Goal: Task Accomplishment & Management: Use online tool/utility

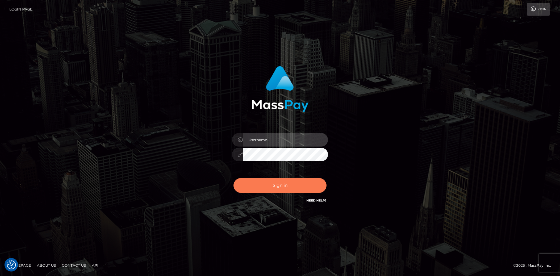
type input "Eduard Gavrilescu"
click at [269, 179] on button "Sign in" at bounding box center [280, 185] width 93 height 15
type input "Eduard Gavrilescu"
click at [269, 179] on button "Sign in" at bounding box center [280, 185] width 93 height 15
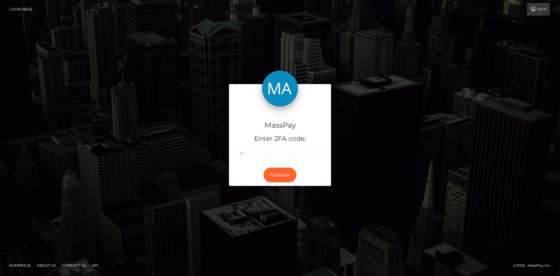
type input "0"
type input "9"
type input "1"
type input "3"
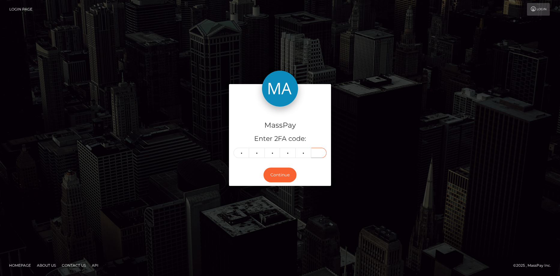
type input "2"
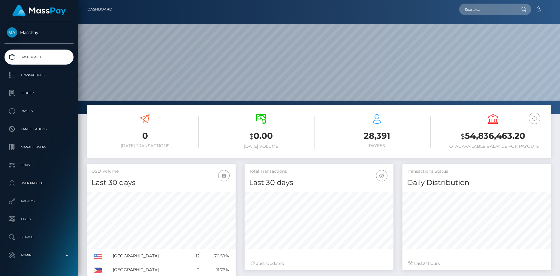
scroll to position [107, 149]
click at [469, 10] on input "text" at bounding box center [488, 9] width 56 height 11
paste input "d12af8c5-1d5e-47f7-9a33-769666aa0408"
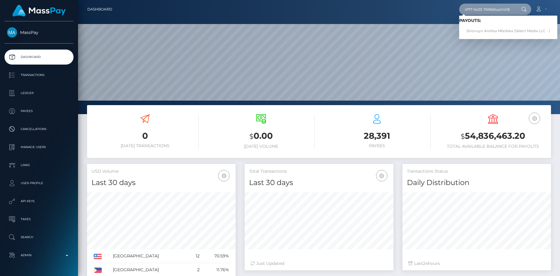
type input "d12af8c5-1d5e-47f7-9a33-769666aa0408"
click at [491, 27] on link "Sinovuyo Anelisa Mboleka (Select Media LLC - )" at bounding box center [509, 31] width 98 height 11
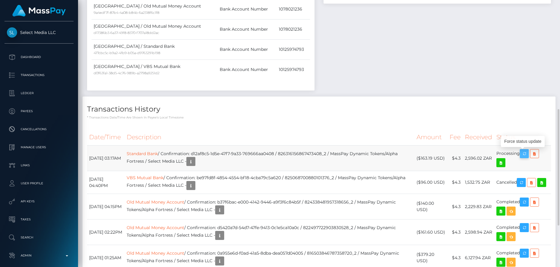
scroll to position [72, 149]
click at [523, 154] on button "button" at bounding box center [524, 153] width 9 height 9
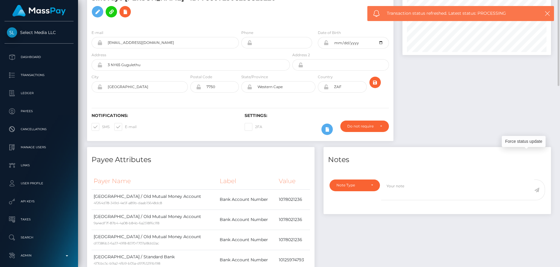
scroll to position [0, 0]
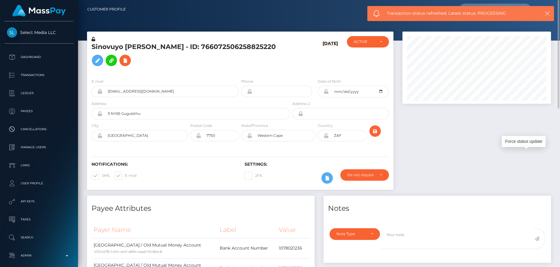
click at [550, 17] on button "button" at bounding box center [548, 14] width 8 height 8
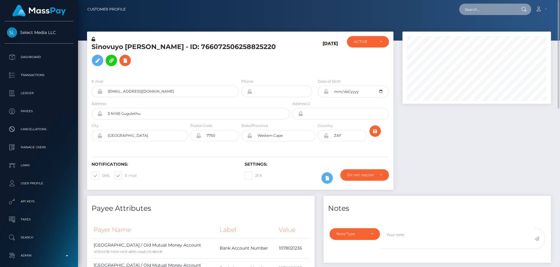
click at [505, 11] on input "text" at bounding box center [488, 9] width 56 height 11
paste input "d74ac115-42c2-4d11-ab4b-302c6b5aa9ab"
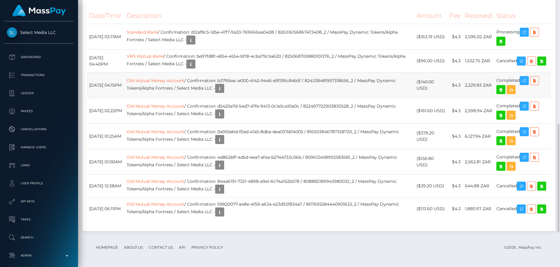
scroll to position [358, 0]
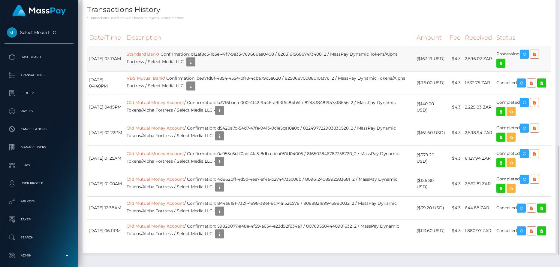
type input "d74ac115-42c2-4d11-ab4b-302c6b5aa9ab"
click at [320, 55] on td "Standard Bank / Confirmation: d12af8c5-1d5e-47f7-9a33-769666aa0408 / 8263161568…" at bounding box center [270, 59] width 290 height 26
copy td "826316156867473408_2"
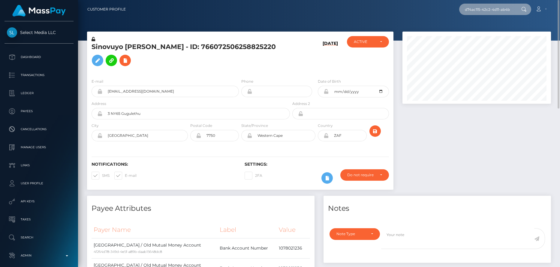
click at [470, 8] on input "d74ac115-42c2-4d11-ab4b-302c6b5aa9ab" at bounding box center [488, 9] width 56 height 11
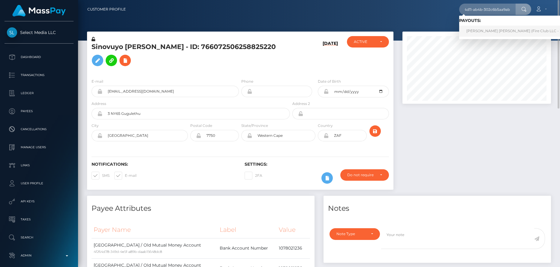
click at [497, 27] on link "José Luis Cordova Tercero (Fire Club LLC - )" at bounding box center [514, 31] width 109 height 11
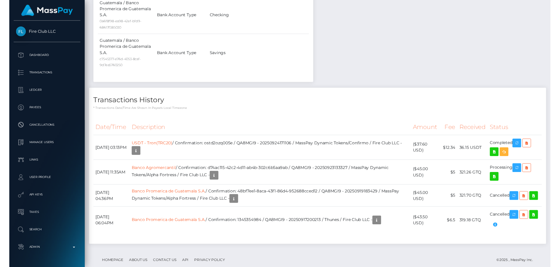
scroll to position [585, 0]
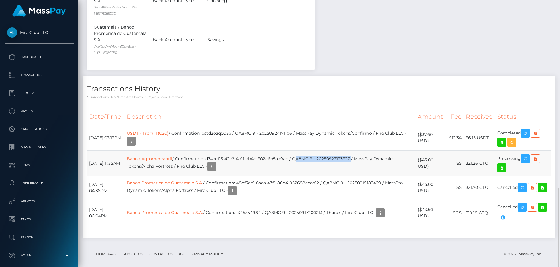
drag, startPoint x: 311, startPoint y: 159, endPoint x: 369, endPoint y: 158, distance: 57.7
click at [369, 158] on td "Banco Agromercantil / Confirmation: d74ac115-42c2-4d11-ab4b-302c6b5aa9ab / QA8M…" at bounding box center [270, 163] width 291 height 26
copy td "QA8MGI9 - 20250923133327"
click at [525, 160] on icon "button" at bounding box center [525, 159] width 7 height 8
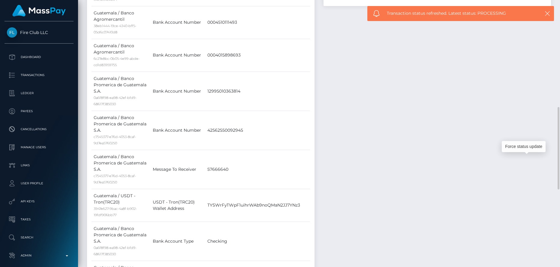
scroll to position [105, 0]
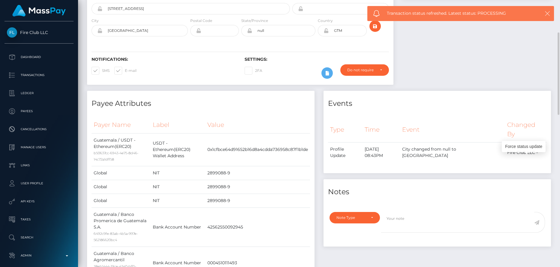
click at [548, 14] on icon "button" at bounding box center [548, 14] width 6 height 6
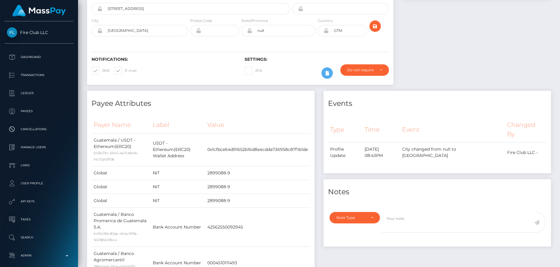
scroll to position [0, 0]
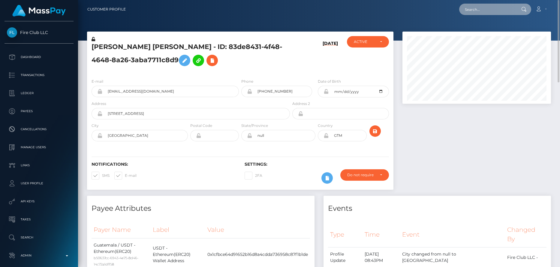
click at [473, 14] on input "text" at bounding box center [488, 9] width 56 height 11
paste input "3aef9610-69de-4716-a39c-ef3fa5ec9723"
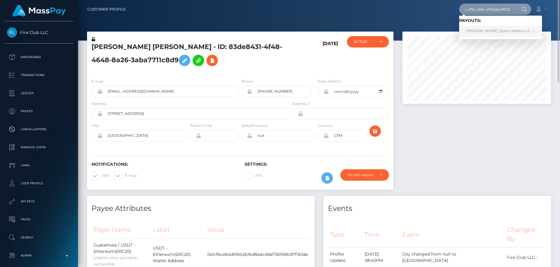
type input "3aef9610-69de-4716-a39c-ef3fa5ec9723"
click at [478, 31] on link "Harnoor Singh (Select Media LLC - )" at bounding box center [501, 31] width 83 height 11
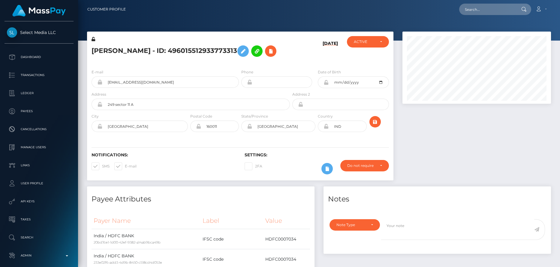
scroll to position [72, 149]
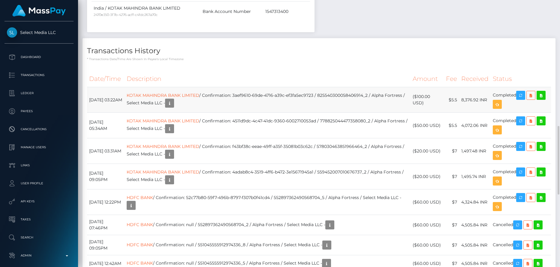
click at [356, 96] on td "KOTAK MAHINDRA BANK LIMITED / Confirmation: 3aef9610-69de-4716-a39c-ef3fa5ec972…" at bounding box center [268, 100] width 286 height 26
copy td "825540300058406914_2"
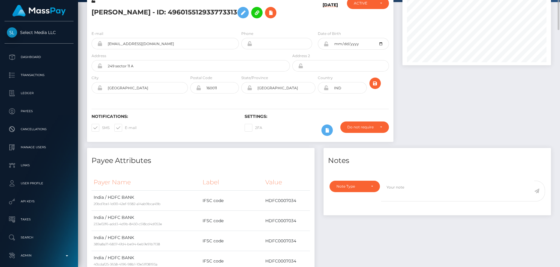
scroll to position [0, 0]
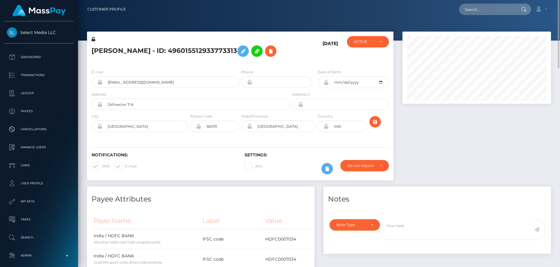
click at [476, 17] on nav "Customer Profile Loading... Loading... Account" at bounding box center [319, 9] width 482 height 19
click at [476, 12] on input "text" at bounding box center [488, 9] width 56 height 11
paste input "8c255518-137d-4088-897d-77977583759a"
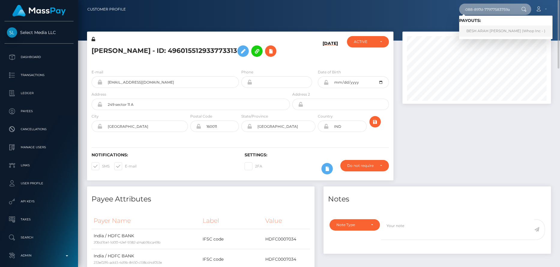
type input "8c255518-137d-4088-897d-77977583759a"
click at [492, 32] on link "BESH ARAH [PERSON_NAME] (Whop Inc - )" at bounding box center [506, 31] width 93 height 11
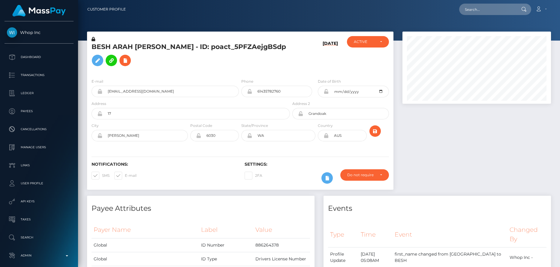
scroll to position [72, 149]
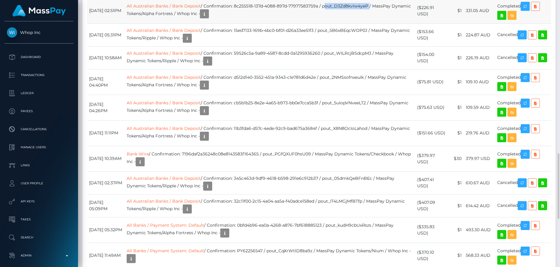
drag, startPoint x: 340, startPoint y: 197, endPoint x: 385, endPoint y: 197, distance: 45.7
click at [385, 23] on td "All Australian Banks / Bank Deposit / Confirmation: 8c255518-137d-4088-897d-779…" at bounding box center [270, 11] width 291 height 26
copy td "pout_D3Zd8kvIw4yeP"
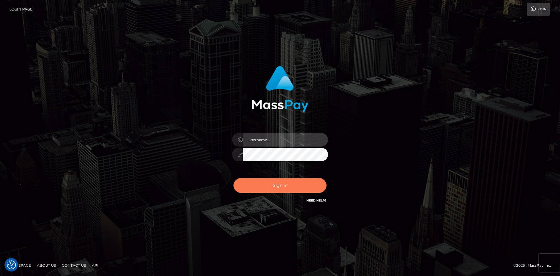
type input "Eduard Gavrilescu"
click at [276, 187] on button "Sign in" at bounding box center [280, 185] width 93 height 15
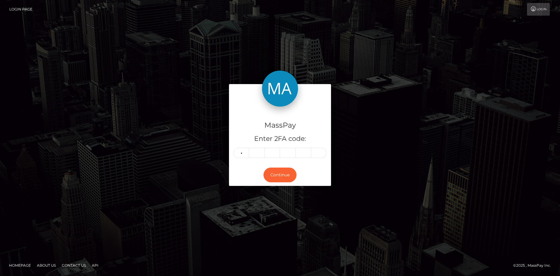
type input "9"
type input "1"
type input "6"
type input "4"
type input "1"
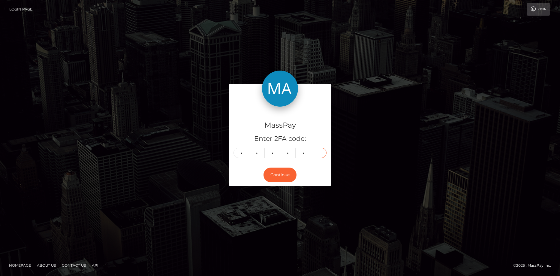
type input "9"
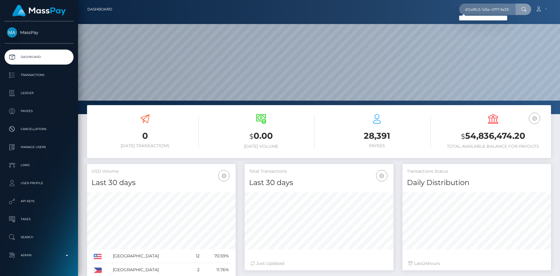
drag, startPoint x: 477, startPoint y: 9, endPoint x: 436, endPoint y: 8, distance: 41.2
click at [436, 8] on div "d12af8c5-1d5e-47f7-9a33-769666aa0408 d74ac115-42c2-4d11-ab4b-302c6b5aa9ab Loadi…" at bounding box center [334, 9] width 434 height 13
click at [483, 11] on input "d12af8c5-1d5e-47f7-9a33-769666aa0408 d74ac115-42c2-4d11-ab4b-302c6b5aa9ab" at bounding box center [488, 9] width 56 height 11
paste input "text"
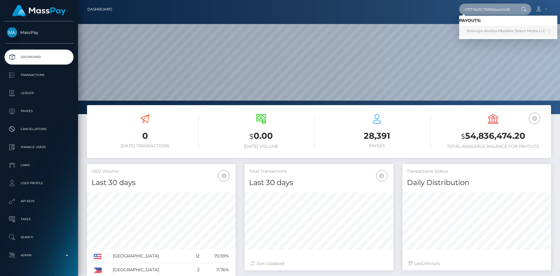
type input "d12af8c5-1d5e-47f7-9a33-769666aa0408"
click at [491, 30] on link "Sinovuyo Anelisa Mboleka (Select Media LLC - )" at bounding box center [509, 31] width 98 height 11
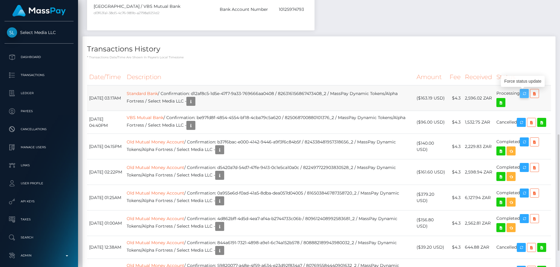
scroll to position [72, 149]
click at [526, 95] on icon "button" at bounding box center [524, 94] width 7 height 8
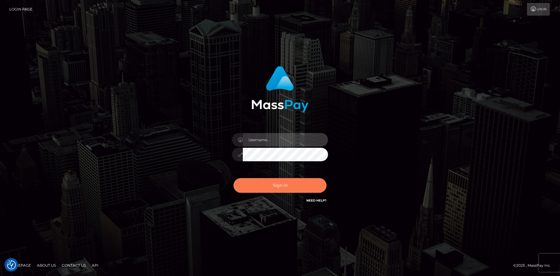
type input "[PERSON_NAME]"
click at [294, 186] on button "Sign in" at bounding box center [280, 185] width 93 height 15
type input "[PERSON_NAME]"
click at [282, 182] on button "Sign in" at bounding box center [280, 185] width 93 height 15
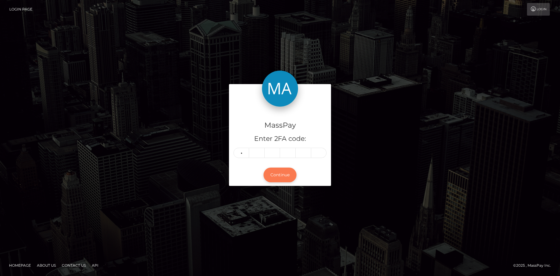
type input "5"
type input "2"
type input "4"
type input "1"
type input "6"
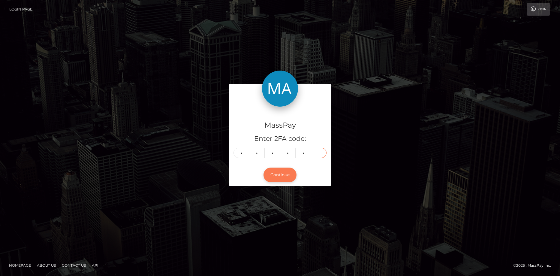
type input "0"
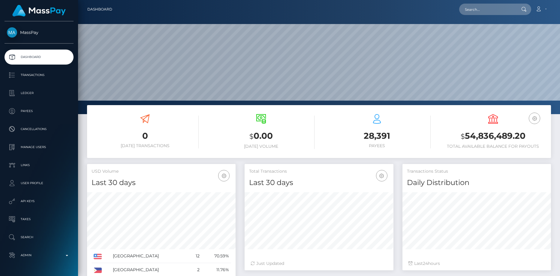
scroll to position [107, 149]
click at [487, 8] on input "text" at bounding box center [488, 9] width 56 height 11
paste input "allofthestrikes@gmail.com"
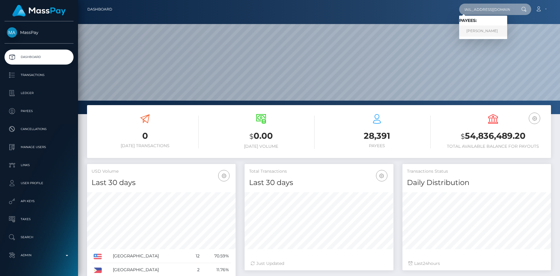
type input "allofthestrikes@gmail.com"
click at [485, 31] on link "PRONOY ANAY MAHAJAN" at bounding box center [484, 31] width 48 height 11
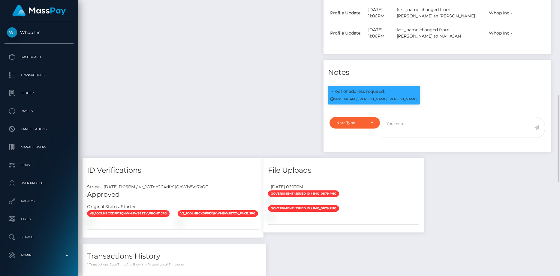
scroll to position [244, 0]
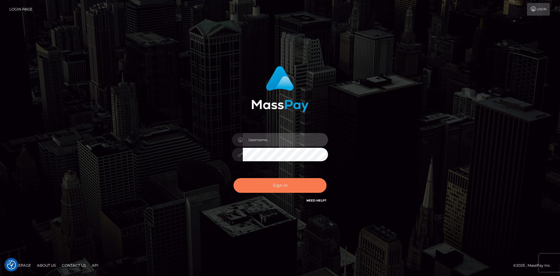
type input "Eduard Gavrilescu"
click at [281, 185] on button "Sign in" at bounding box center [280, 185] width 93 height 15
type input "Eduard Gavrilescu"
click at [283, 183] on button "Sign in" at bounding box center [280, 185] width 93 height 15
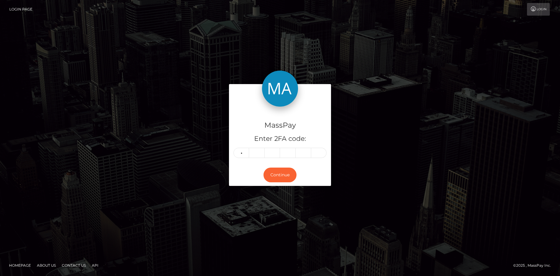
type input "8"
type input "7"
type input "9"
type input "7"
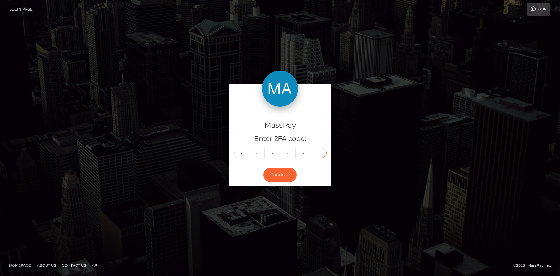
type input "0"
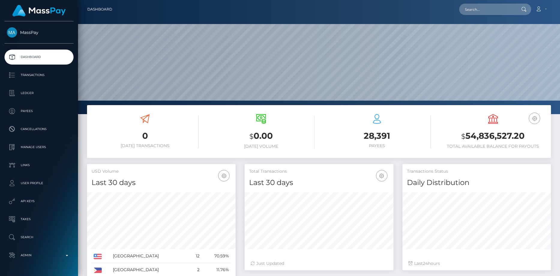
scroll to position [107, 149]
click at [476, 9] on input "text" at bounding box center [488, 9] width 56 height 11
paste input "pout_EiqOaw5m2QTlo"
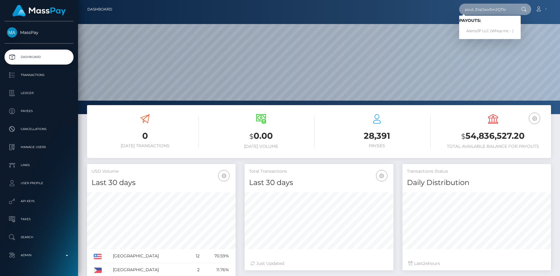
type input "pout_EiqOaw5m2QTlo"
click at [482, 27] on link "AlertsJP LLC (Whop Inc - )" at bounding box center [491, 31] width 62 height 11
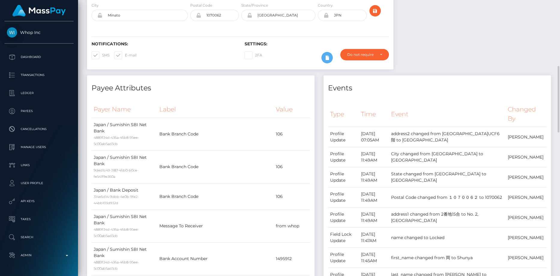
scroll to position [180, 0]
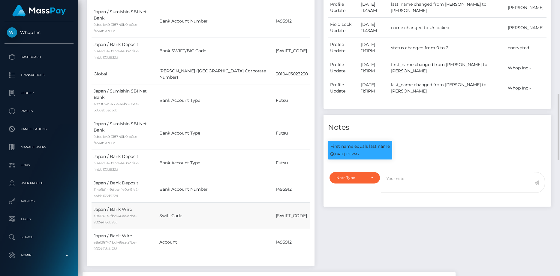
click at [227, 202] on td "Swift Code" at bounding box center [215, 215] width 117 height 26
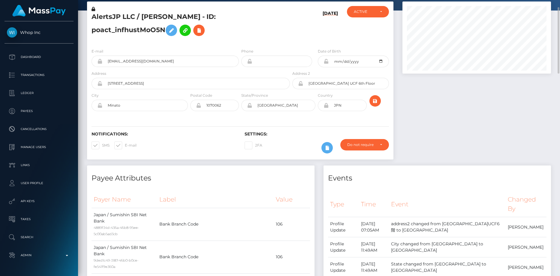
scroll to position [0, 0]
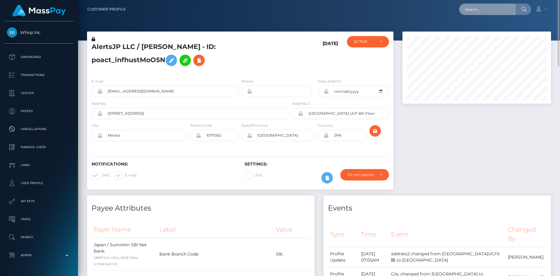
click at [488, 10] on input "text" at bounding box center [488, 9] width 56 height 11
paste input "352bb9a9-97d9-11f0-bd85-0694aced620b"
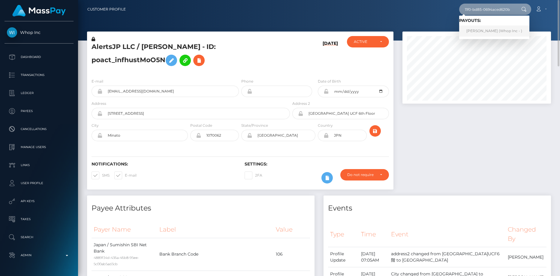
type input "352bb9a9-97d9-11f0-bd85-0694aced620b"
click at [484, 28] on link "[PERSON_NAME] (Whop Inc - )" at bounding box center [495, 31] width 70 height 11
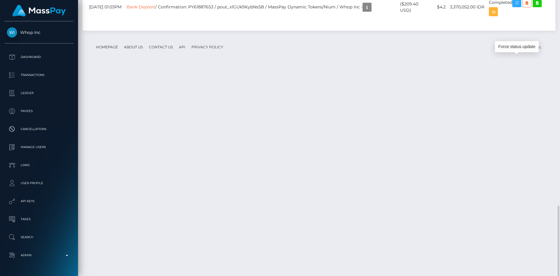
scroll to position [72, 149]
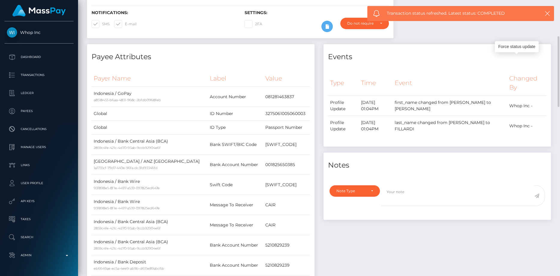
scroll to position [0, 0]
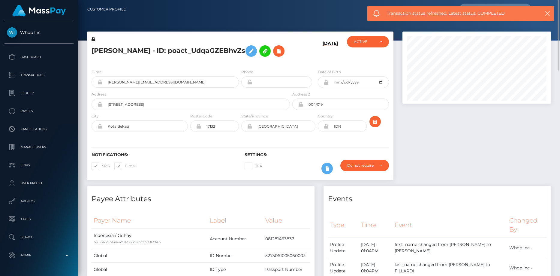
click at [136, 52] on h5 "[PERSON_NAME] - ID: poact_UdqaGZEBhvZs" at bounding box center [189, 50] width 195 height 17
click at [133, 47] on h5 "[PERSON_NAME] - ID: poact_UdqaGZEBhvZs" at bounding box center [189, 50] width 195 height 17
click at [127, 88] on input "[PERSON_NAME][EMAIL_ADDRESS][DOMAIN_NAME]" at bounding box center [170, 81] width 137 height 11
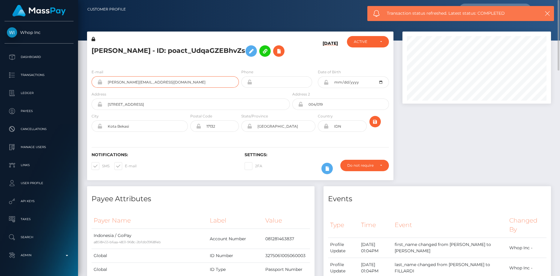
click at [127, 88] on input "[PERSON_NAME][EMAIL_ADDRESS][DOMAIN_NAME]" at bounding box center [170, 81] width 137 height 11
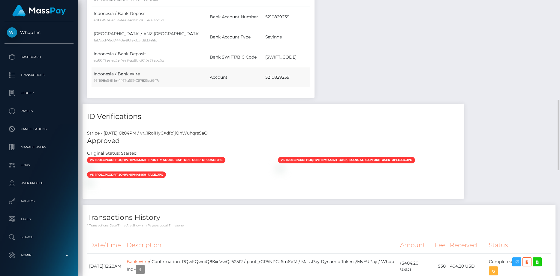
scroll to position [481, 0]
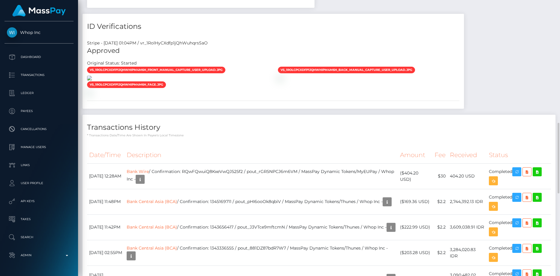
click at [92, 80] on img at bounding box center [89, 78] width 5 height 5
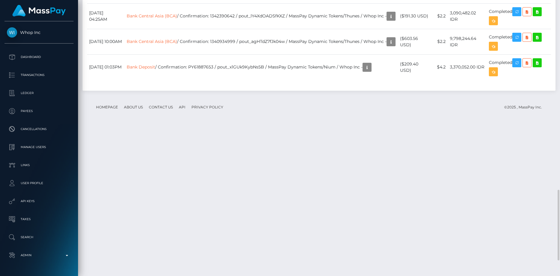
scroll to position [72, 149]
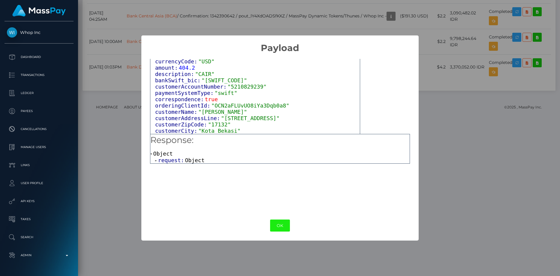
scroll to position [47, 0]
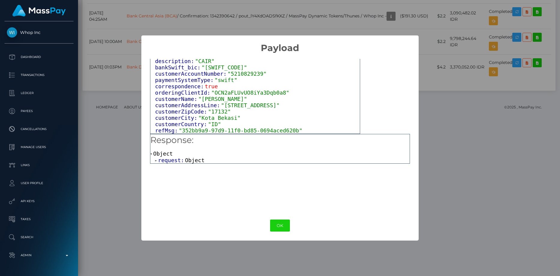
click at [172, 159] on span "request:" at bounding box center [171, 160] width 27 height 6
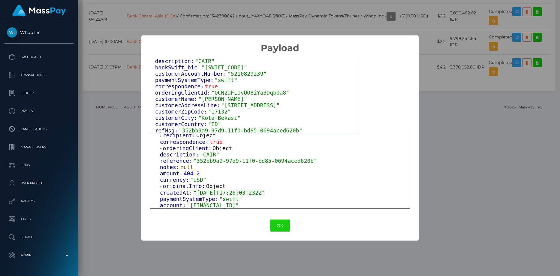
click at [187, 185] on span "originalInfo:" at bounding box center [184, 186] width 43 height 6
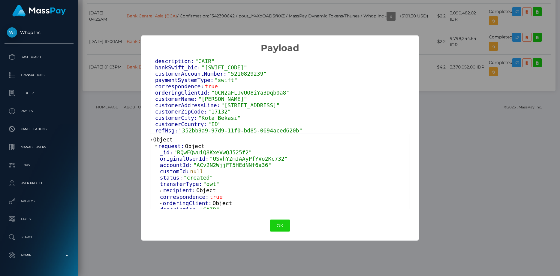
scroll to position [17, 0]
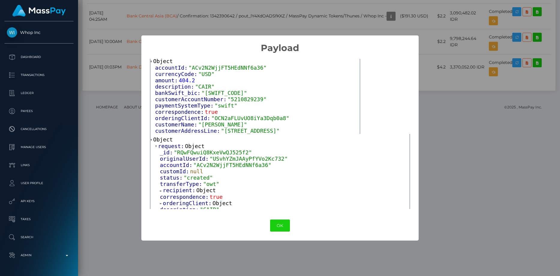
click at [223, 28] on div "× Payload Output: Object accountId: "ACv2N2WjjFT5HEdNNf6a36" currencyCode: "USD…" at bounding box center [280, 138] width 560 height 276
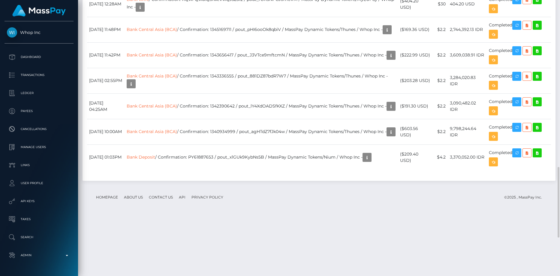
scroll to position [713, 0]
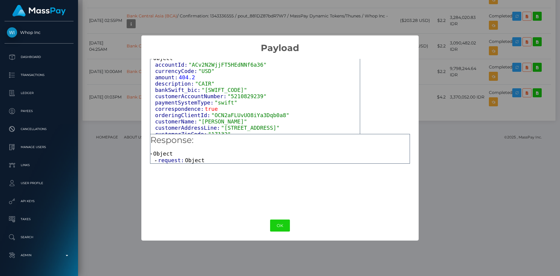
scroll to position [30, 0]
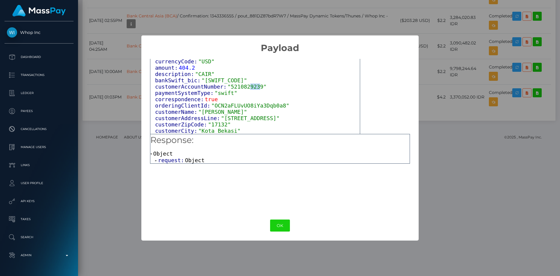
drag, startPoint x: 244, startPoint y: 86, endPoint x: 250, endPoint y: 87, distance: 6.8
click at [250, 87] on span ""5210829239"" at bounding box center [247, 87] width 39 height 6
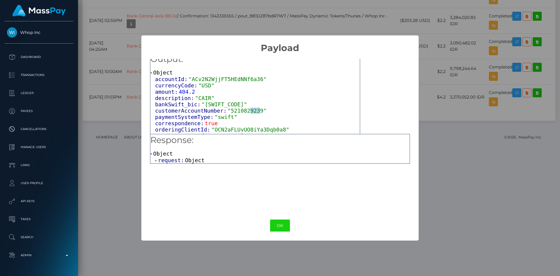
scroll to position [0, 0]
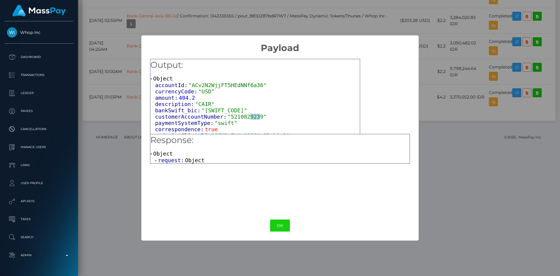
click at [246, 116] on span ""5210829239"" at bounding box center [247, 117] width 39 height 6
click at [185, 161] on span "Object" at bounding box center [195, 160] width 20 height 6
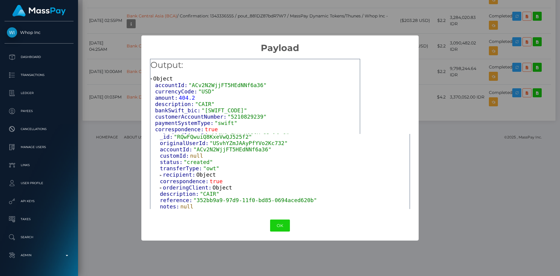
scroll to position [30, 0]
click at [181, 177] on span "recipient:" at bounding box center [180, 174] width 34 height 6
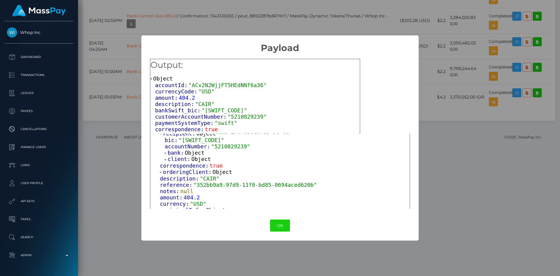
scroll to position [60, 0]
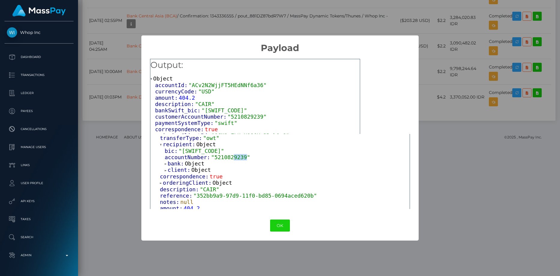
drag, startPoint x: 229, startPoint y: 159, endPoint x: 240, endPoint y: 161, distance: 10.3
click at [240, 160] on span ""5210829239"" at bounding box center [230, 157] width 39 height 6
copy span "9239"
click at [179, 166] on span "bank:" at bounding box center [176, 163] width 17 height 6
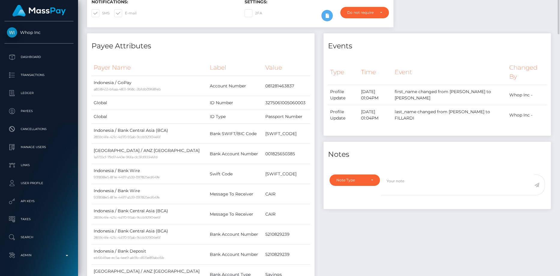
scroll to position [0, 0]
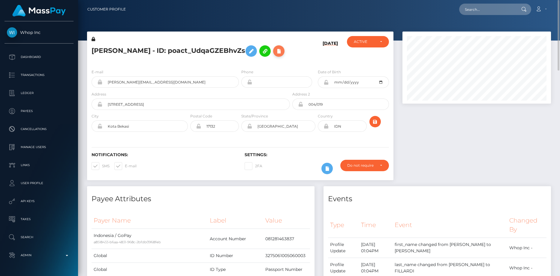
click at [275, 55] on icon at bounding box center [278, 51] width 7 height 8
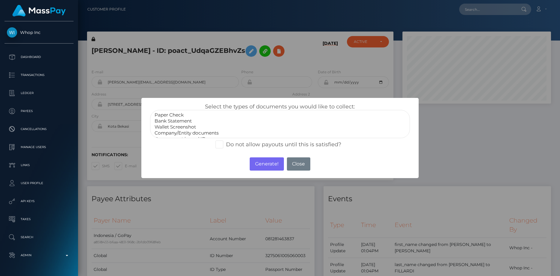
select select "Bank Statement"
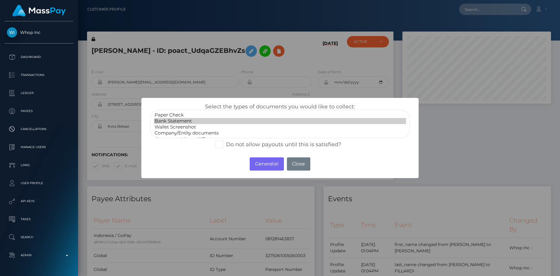
click at [189, 118] on option "Bank Statement" at bounding box center [280, 121] width 253 height 6
click at [273, 163] on button "Generate!" at bounding box center [267, 163] width 34 height 13
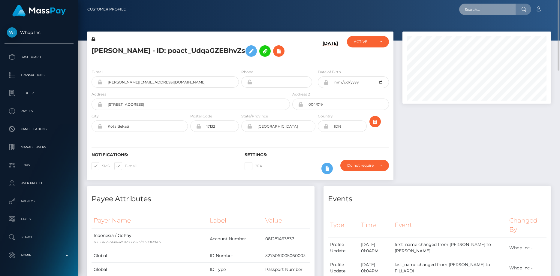
click at [469, 13] on input "text" at bounding box center [488, 9] width 56 height 11
paste input "45ce19fd-1c02-11ef-9e42-062d9cd50a19"
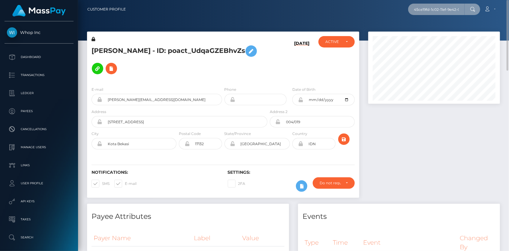
scroll to position [0, 27]
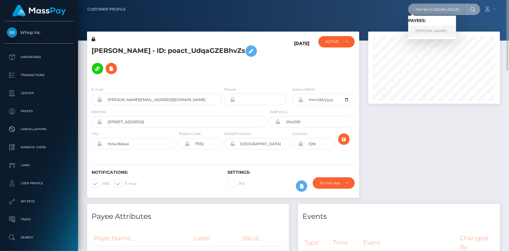
type input "45ce19fd-1c02-11ef-9e42-062d9cd50a19"
click at [430, 29] on link "YANA PANCHUK" at bounding box center [433, 31] width 48 height 11
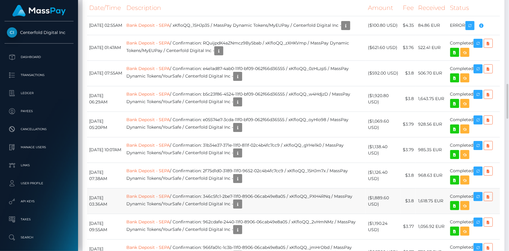
scroll to position [72, 132]
drag, startPoint x: 98, startPoint y: 226, endPoint x: 114, endPoint y: 228, distance: 16.3
click at [114, 228] on td "April 28, 2025 09:55AM" at bounding box center [105, 227] width 37 height 26
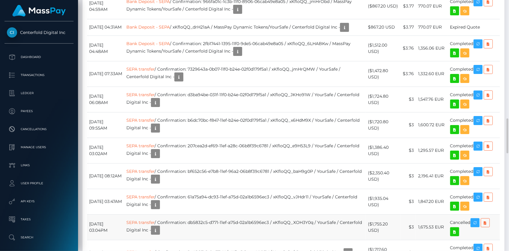
drag, startPoint x: 104, startPoint y: 224, endPoint x: 126, endPoint y: 228, distance: 22.3
click at [124, 228] on td "January 20, 2025 03:04PM" at bounding box center [105, 227] width 37 height 26
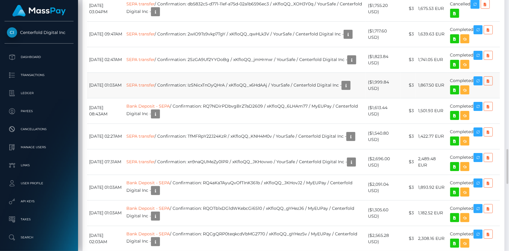
scroll to position [1092, 0]
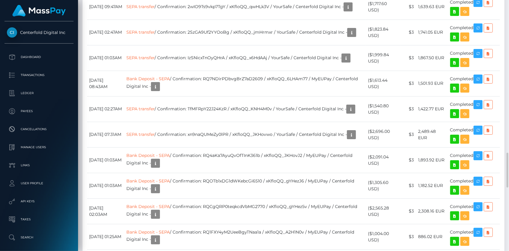
click at [83, 22] on div "Date/Time Description Amount Fee Received Status Bank Deposit - SEPA" at bounding box center [294, 86] width 422 height 1165
drag, startPoint x: 92, startPoint y: 229, endPoint x: 100, endPoint y: 233, distance: 9.5
click at [100, 233] on td "October 21, 2024 01:25AM" at bounding box center [105, 237] width 37 height 26
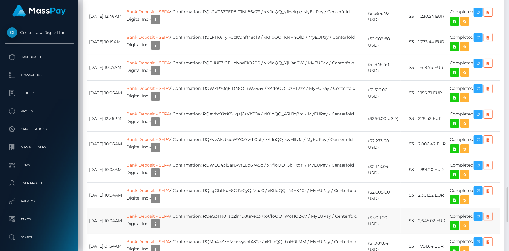
drag, startPoint x: 100, startPoint y: 216, endPoint x: 120, endPoint y: 218, distance: 19.9
click at [120, 218] on td "August 23, 2024 10:04AM" at bounding box center [105, 221] width 37 height 26
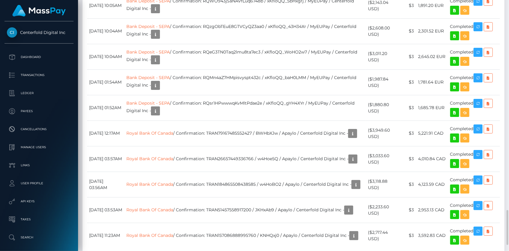
scroll to position [1545, 0]
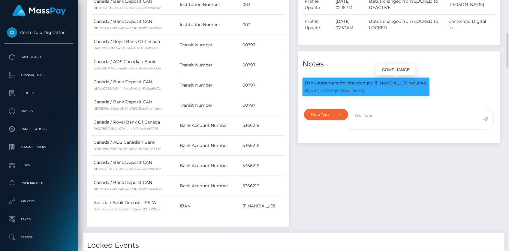
scroll to position [72, 132]
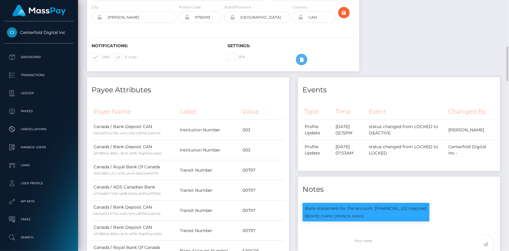
scroll to position [136, 0]
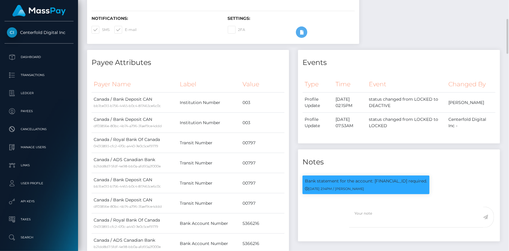
click at [376, 183] on p "Bank statement for the account: [FINANCIAL_ID] required." at bounding box center [366, 181] width 122 height 6
copy p "[FINANCIAL_ID]"
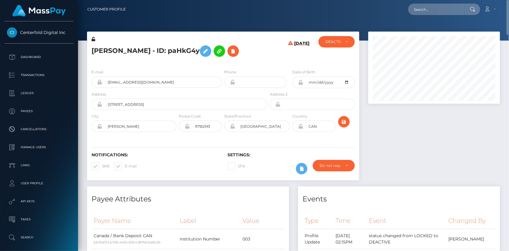
scroll to position [72, 132]
click at [129, 48] on h5 "[PERSON_NAME] - ID: paHkG4y" at bounding box center [178, 50] width 173 height 17
click at [237, 56] on h5 "[PERSON_NAME] - ID: paHkG4y" at bounding box center [178, 50] width 173 height 17
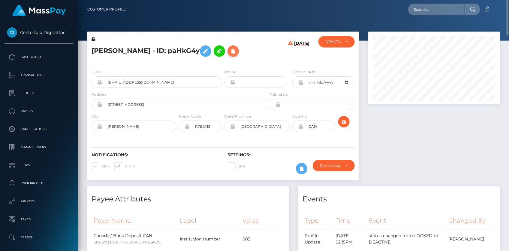
click at [232, 53] on icon at bounding box center [233, 51] width 7 height 8
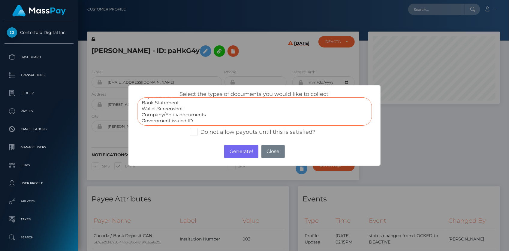
scroll to position [0, 0]
select select "Bank Statement"
click at [180, 107] on option "Bank Statement" at bounding box center [254, 108] width 227 height 6
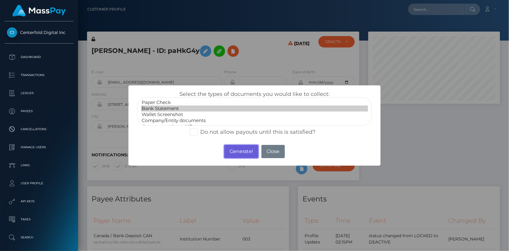
click at [234, 149] on button "Generate!" at bounding box center [241, 151] width 34 height 13
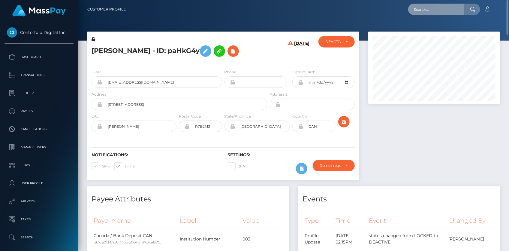
click at [432, 15] on input "text" at bounding box center [437, 9] width 56 height 11
paste input "[EMAIL_ADDRESS][DOMAIN_NAME]"
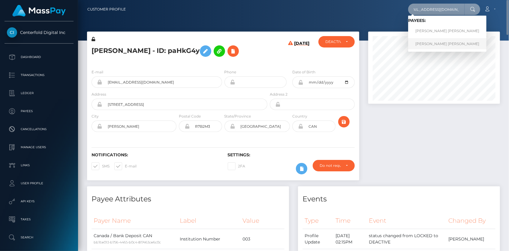
type input "[EMAIL_ADDRESS][DOMAIN_NAME]"
click at [431, 40] on link "[PERSON_NAME] [PERSON_NAME]" at bounding box center [448, 43] width 78 height 11
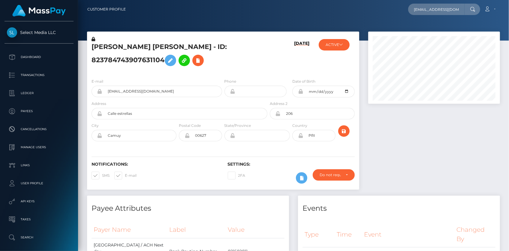
scroll to position [72, 132]
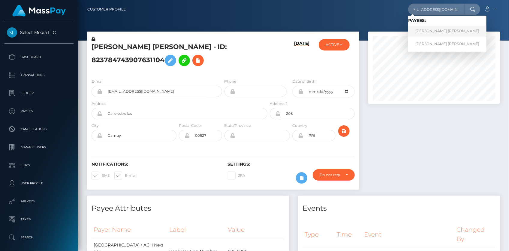
type input "[EMAIL_ADDRESS][DOMAIN_NAME]"
click at [430, 32] on link "PAOLA KATHIRIA PONCE VARGAS" at bounding box center [448, 31] width 78 height 11
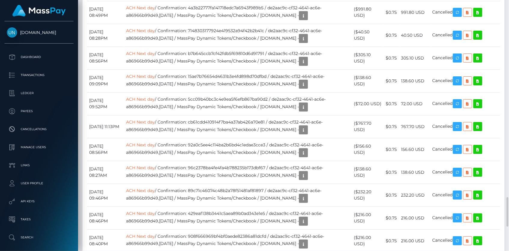
scroll to position [1611, 0]
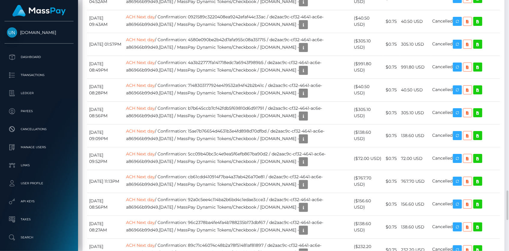
copy td "c4af79381bb1416b9b51ccab6242c531"
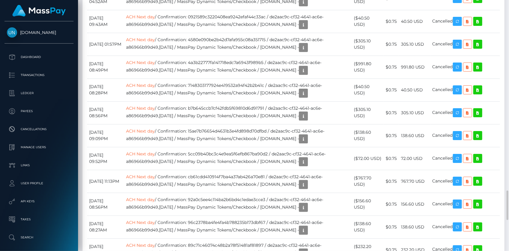
copy td "226d8c7d23624709997fb94a8e0f0d72"
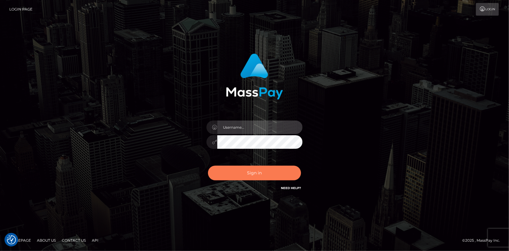
type input "[PERSON_NAME]"
click at [274, 170] on button "Sign in" at bounding box center [254, 173] width 93 height 15
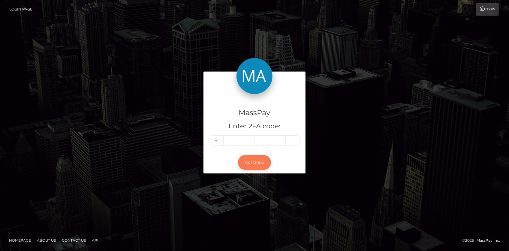
type input "4"
type input "6"
type input "3"
type input "5"
type input "3"
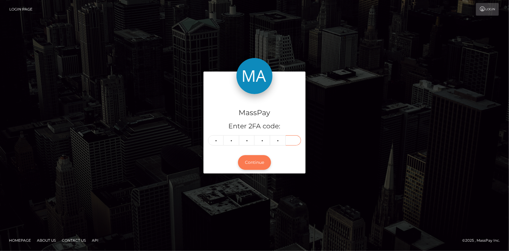
type input "4"
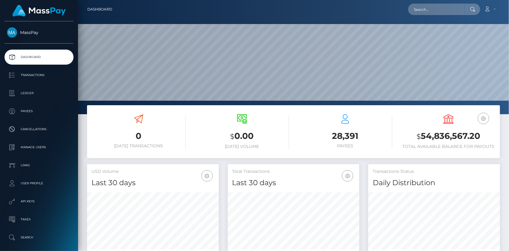
scroll to position [106, 132]
click at [409, 13] on div "Loading... Loading... Account Edit Profile Logout" at bounding box center [308, 9] width 383 height 13
click at [417, 10] on input "text" at bounding box center [437, 9] width 56 height 11
paste input "9d12b363-9aa3-11f0-bd85-0694aced620b"
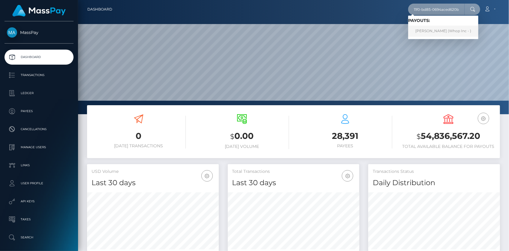
type input "9d12b363-9aa3-11f0-bd85-0694aced620b"
click at [424, 28] on link "MAREO-JOHN NEL (Whop Inc - )" at bounding box center [444, 31] width 70 height 11
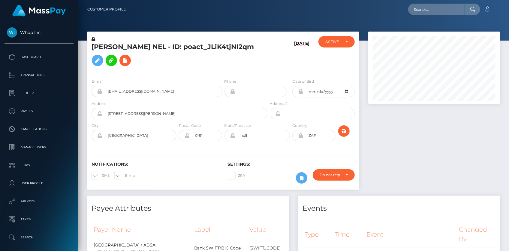
scroll to position [72, 132]
click at [147, 97] on input "[EMAIL_ADDRESS][DOMAIN_NAME]" at bounding box center [162, 91] width 120 height 11
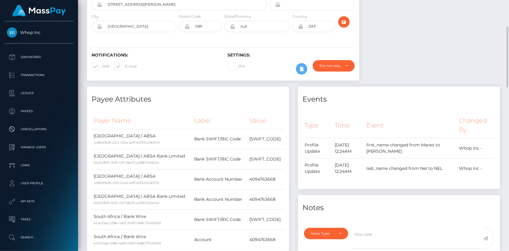
scroll to position [0, 0]
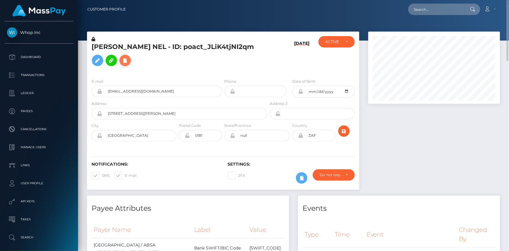
click at [122, 64] on icon at bounding box center [125, 61] width 7 height 8
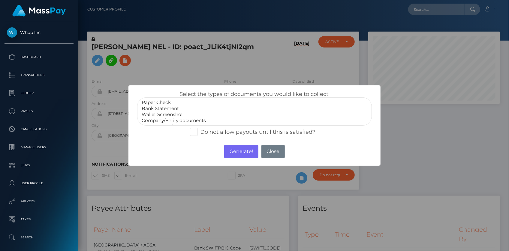
select select "Bank Statement"
click at [161, 107] on option "Bank Statement" at bounding box center [254, 108] width 227 height 6
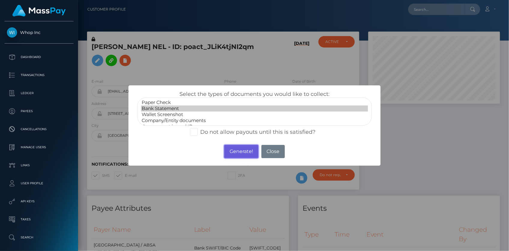
click at [239, 151] on button "Generate!" at bounding box center [241, 151] width 34 height 13
